Goal: Information Seeking & Learning: Learn about a topic

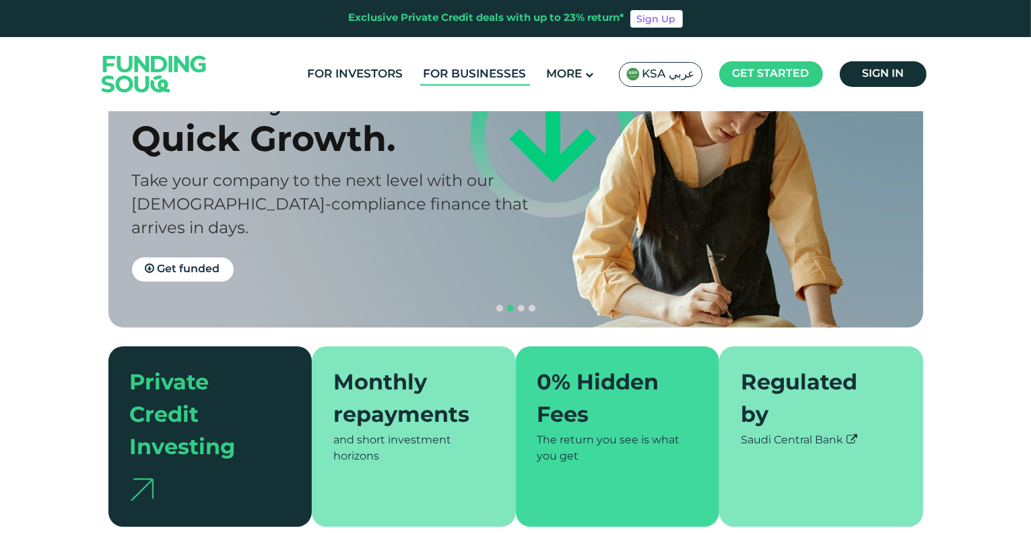
click at [472, 71] on link "For Businesses" at bounding box center [475, 74] width 110 height 22
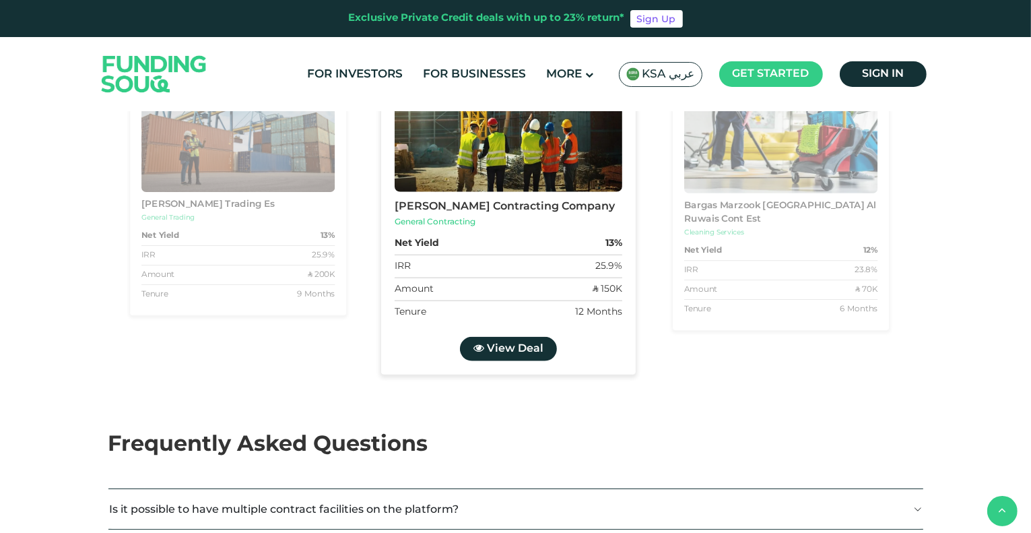
scroll to position [1415, 0]
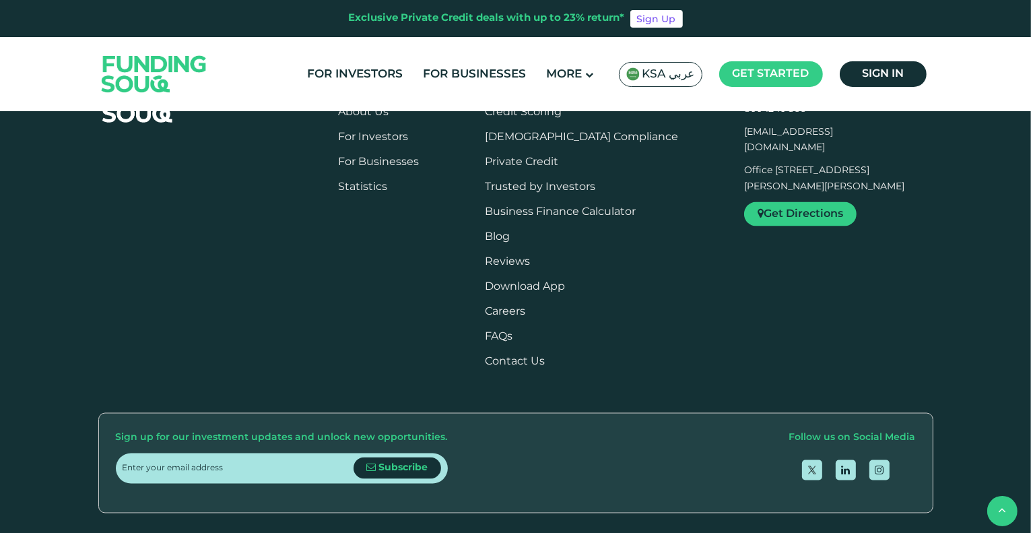
scroll to position [2156, 0]
